Goal: Task Accomplishment & Management: Use online tool/utility

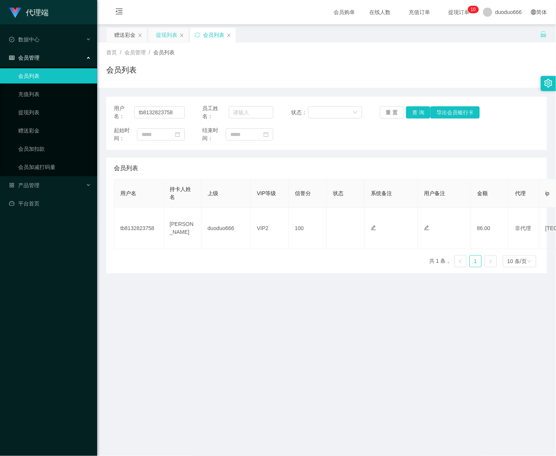
click at [167, 29] on div "提现列表" at bounding box center [166, 35] width 21 height 14
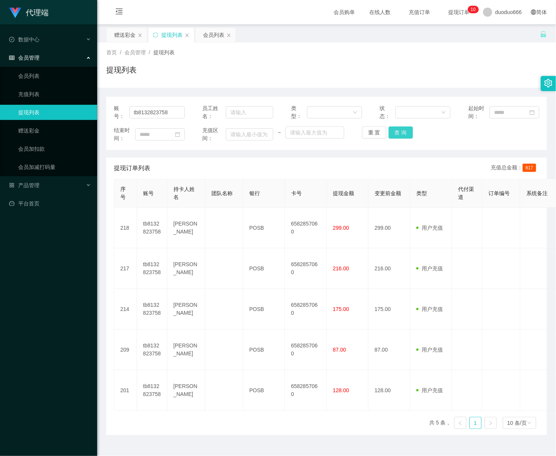
click at [395, 135] on button "查 询" at bounding box center [400, 132] width 24 height 12
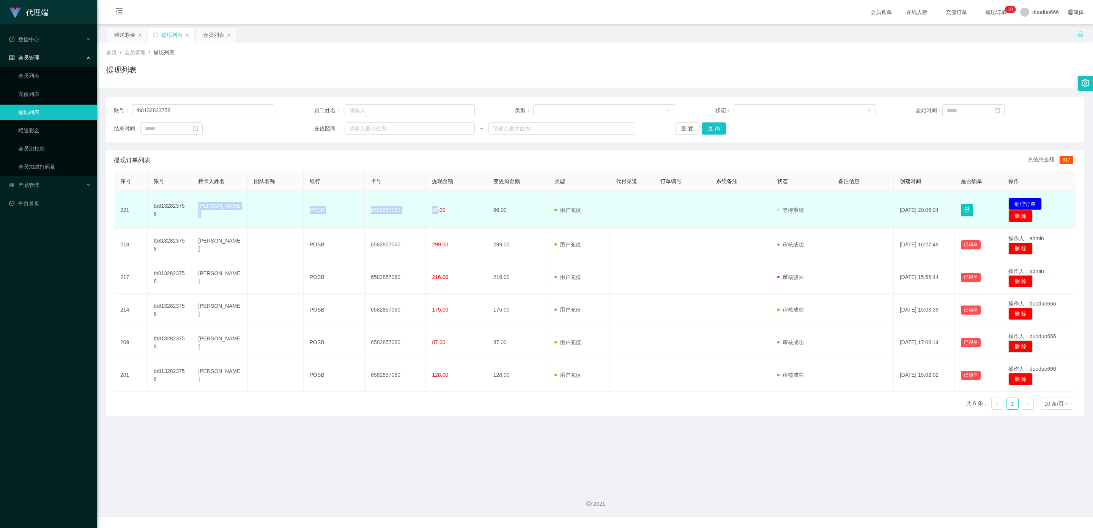
drag, startPoint x: 435, startPoint y: 210, endPoint x: 197, endPoint y: 209, distance: 237.9
click at [197, 209] on tr "221 tb8132823758 FANG CHERN JIN POSB 6582857060 86.00 86.00 用户充值 人工扣款 审核驳回 审核成功…" at bounding box center [595, 210] width 962 height 37
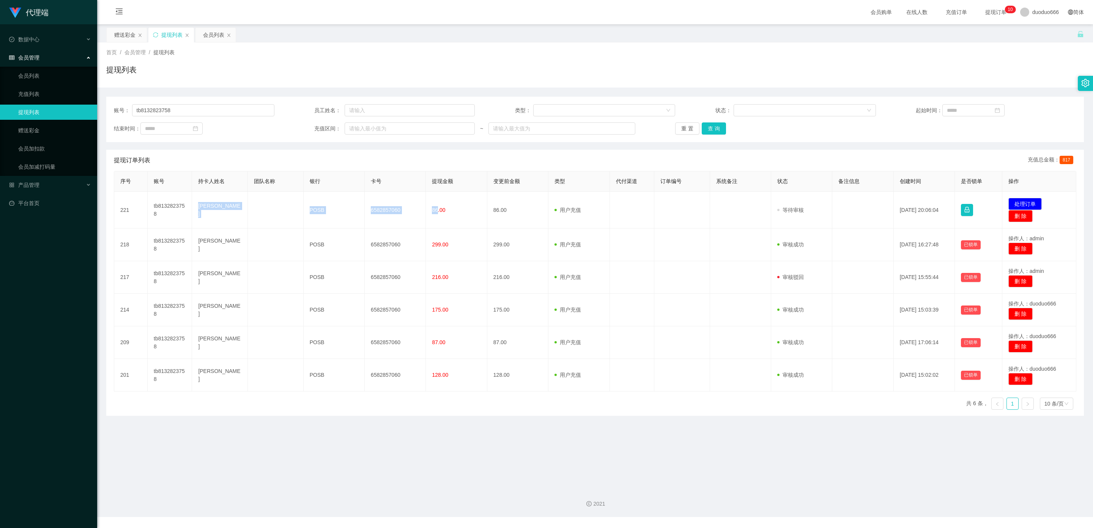
copy tr "[PERSON_NAME] POSB 6582857060 86"
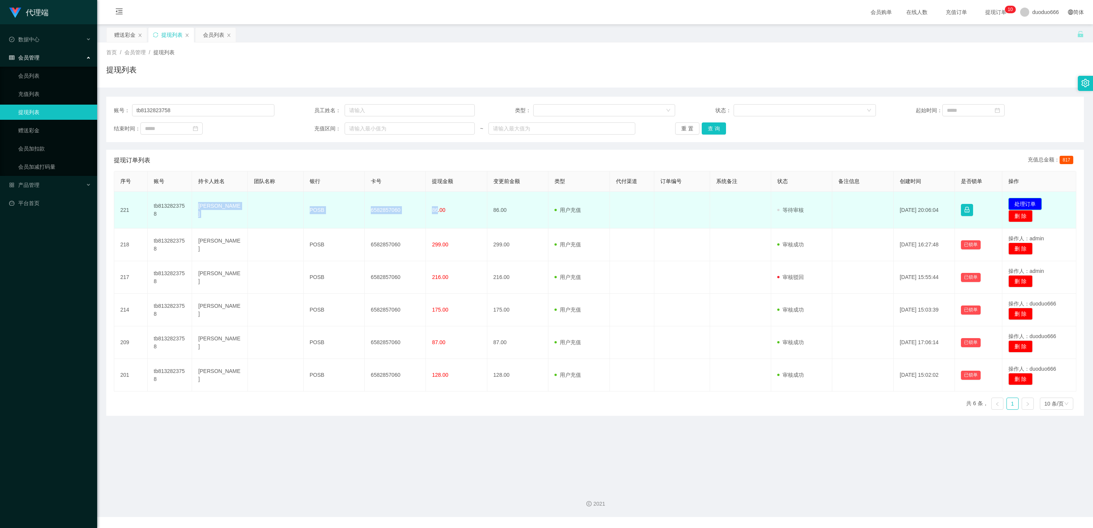
click at [555, 204] on button "处理订单" at bounding box center [1024, 204] width 33 height 12
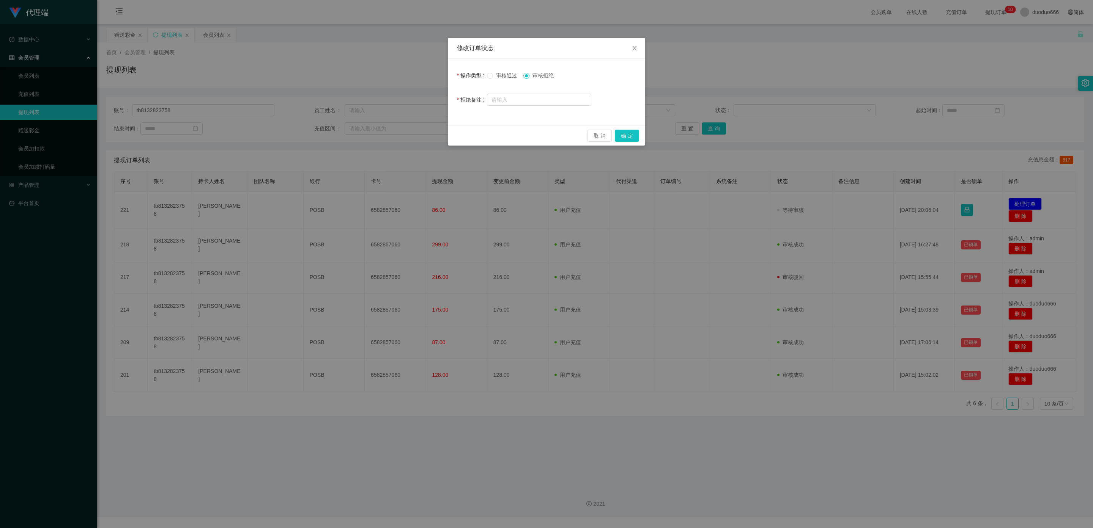
click at [494, 79] on span "审核通过" at bounding box center [506, 75] width 27 height 6
click at [555, 134] on button "确 定" at bounding box center [627, 136] width 24 height 12
